Goal: Task Accomplishment & Management: Manage account settings

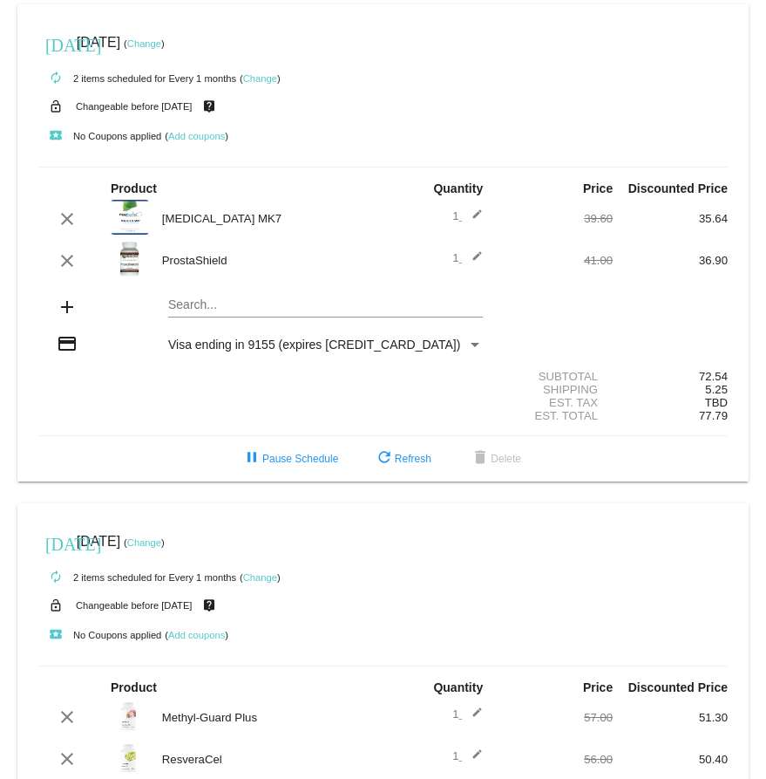
click at [161, 44] on link "Change" at bounding box center [144, 43] width 34 height 10
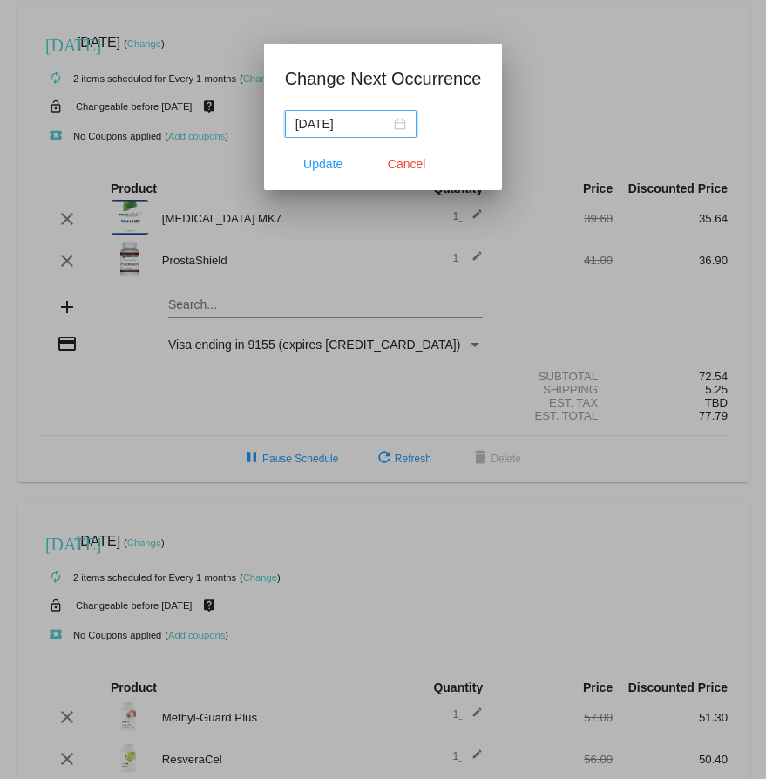
click at [342, 119] on input "[DATE]" at bounding box center [343, 123] width 95 height 19
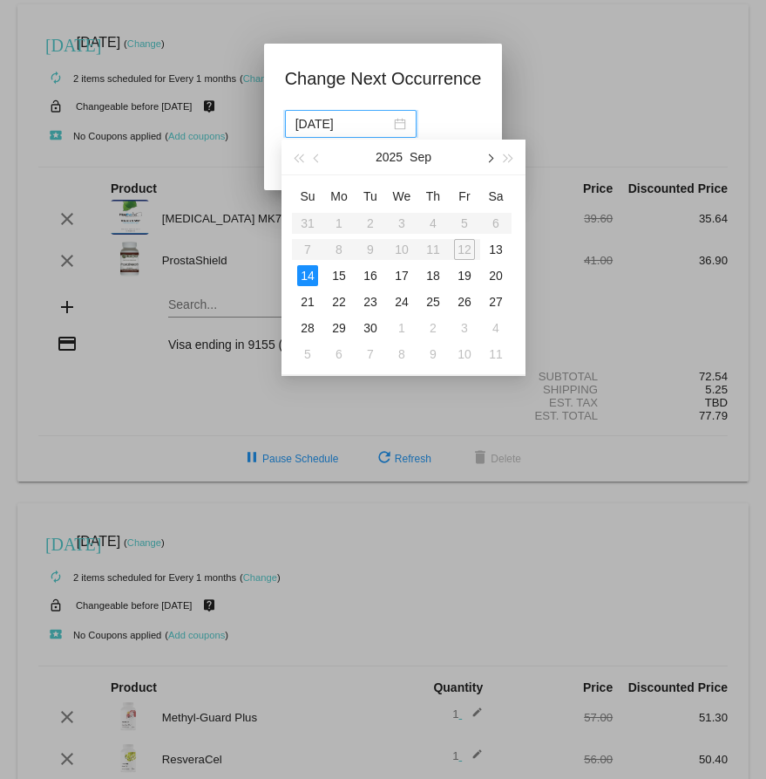
click at [490, 156] on span "button" at bounding box center [489, 158] width 9 height 9
click at [370, 275] on div "14" at bounding box center [370, 275] width 21 height 21
type input "[DATE]"
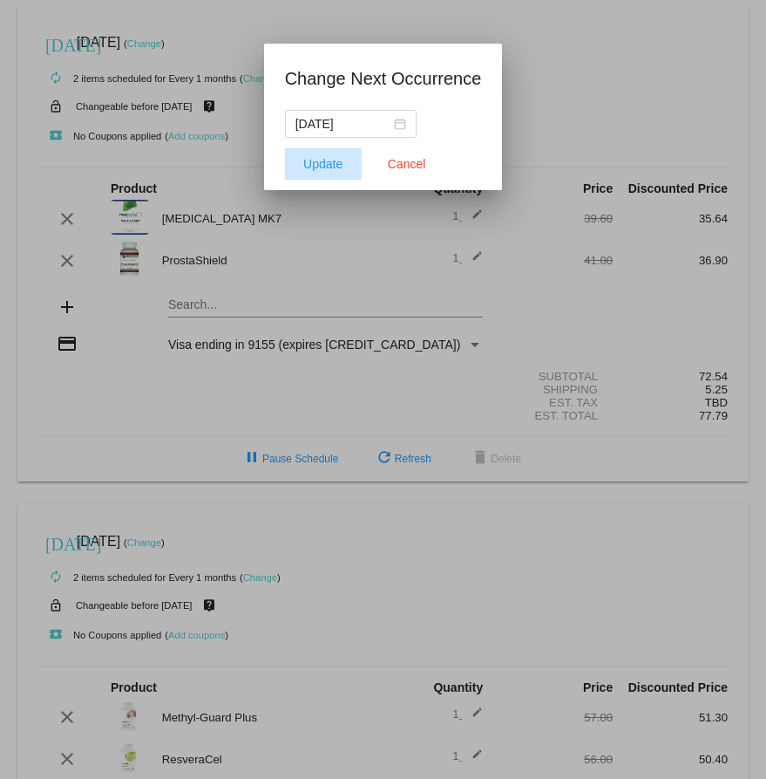
click at [318, 165] on span "Update" at bounding box center [322, 164] width 39 height 14
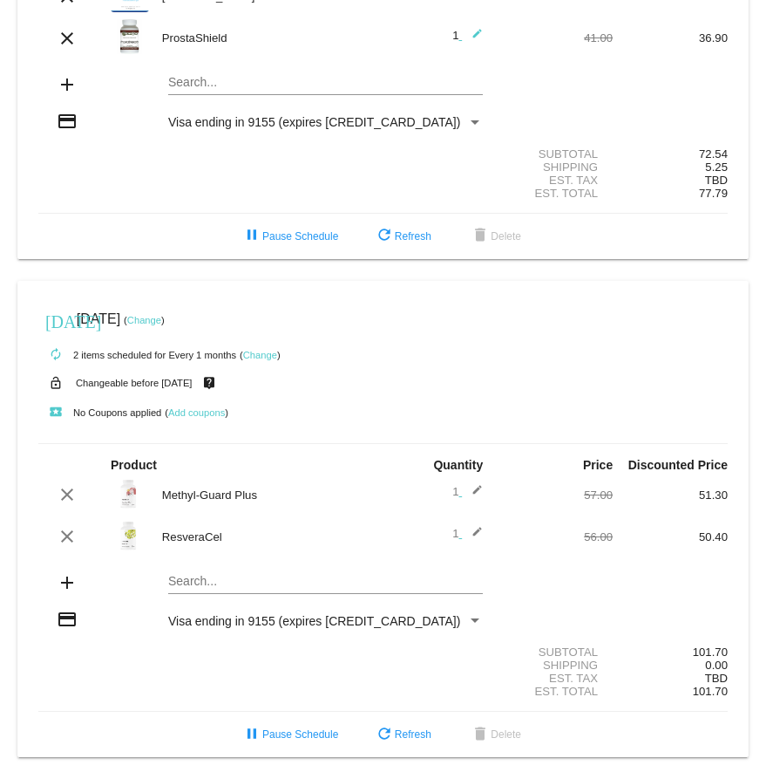
scroll to position [232, 0]
click at [161, 315] on link "Change" at bounding box center [144, 320] width 34 height 10
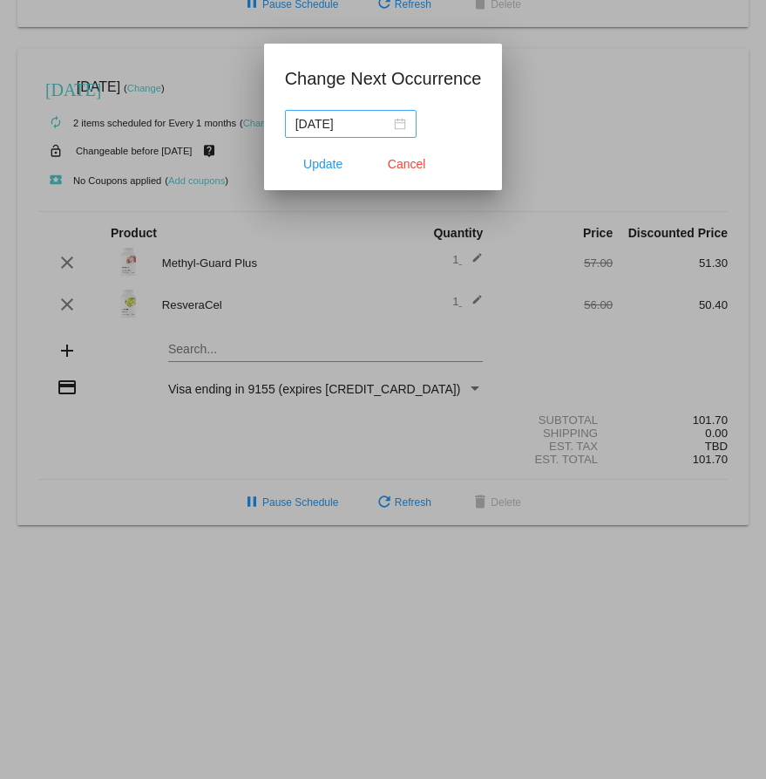
click at [395, 126] on div "[DATE]" at bounding box center [351, 123] width 111 height 19
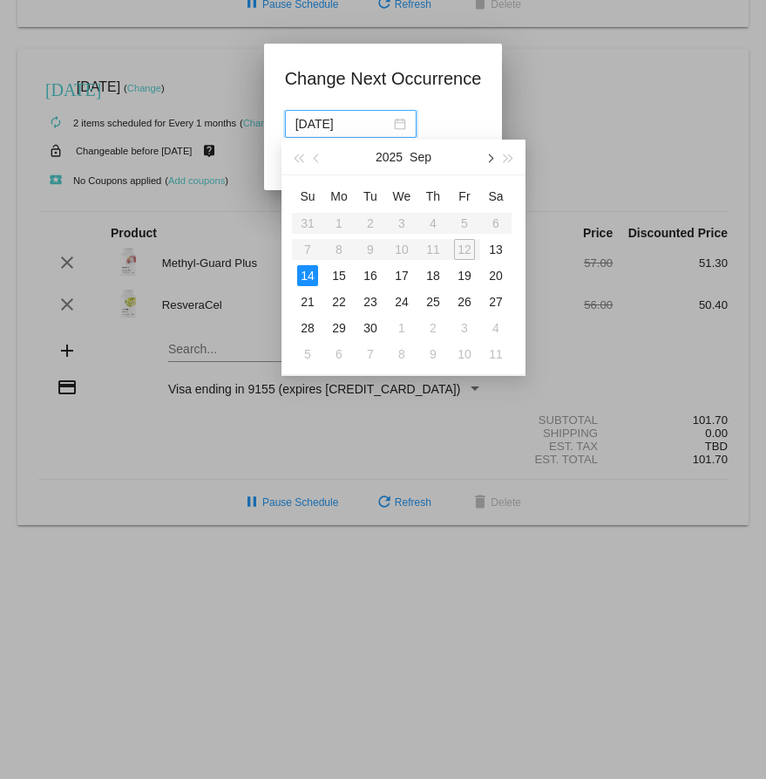
click at [490, 158] on span "button" at bounding box center [489, 158] width 9 height 9
click at [369, 271] on div "14" at bounding box center [370, 275] width 21 height 21
type input "[DATE]"
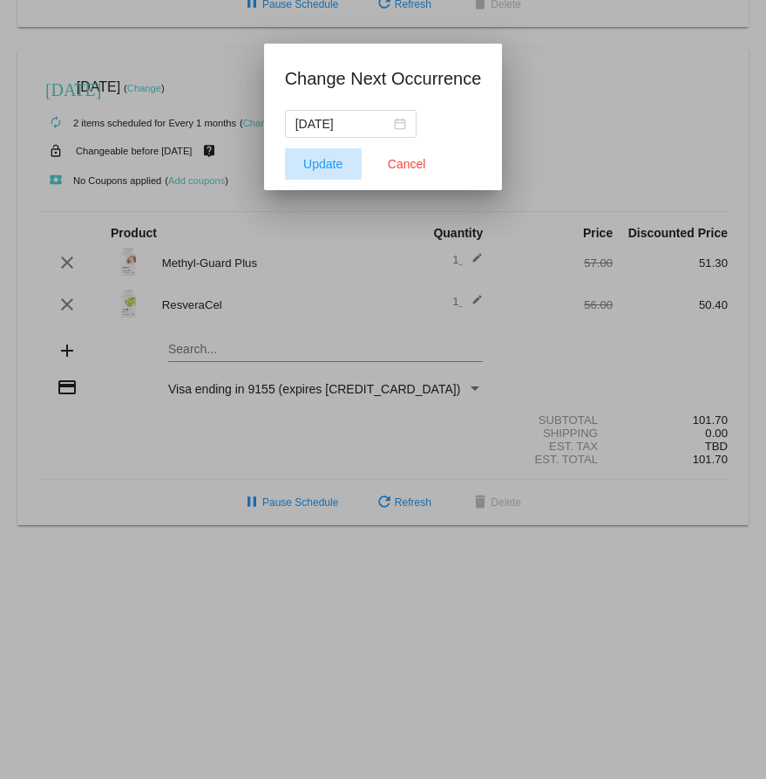
click at [320, 164] on span "Update" at bounding box center [322, 164] width 39 height 14
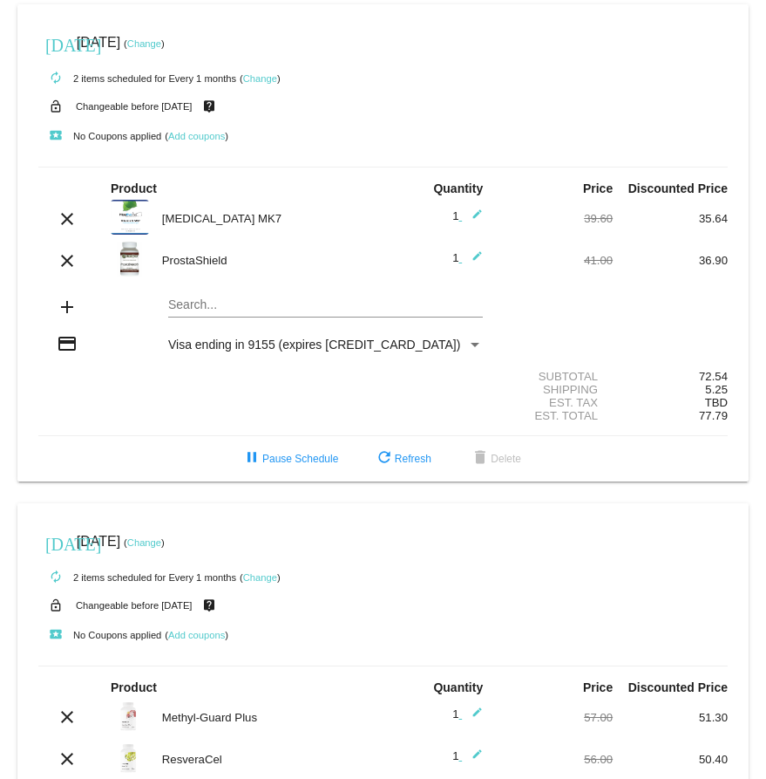
scroll to position [0, 0]
